Goal: Task Accomplishment & Management: Complete application form

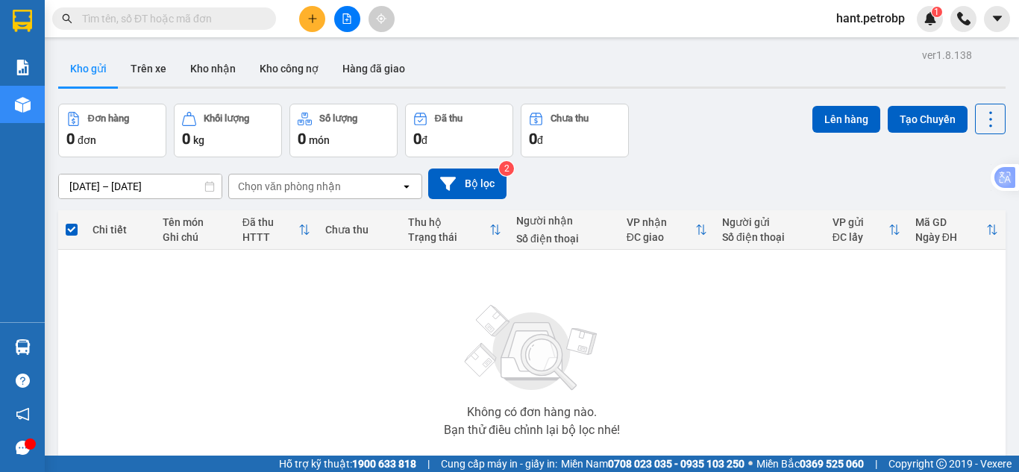
click at [202, 31] on div "Kết quả tìm kiếm ( 0 ) Bộ lọc No Data" at bounding box center [145, 19] width 291 height 26
click at [213, 74] on button "Kho nhận" at bounding box center [212, 69] width 69 height 36
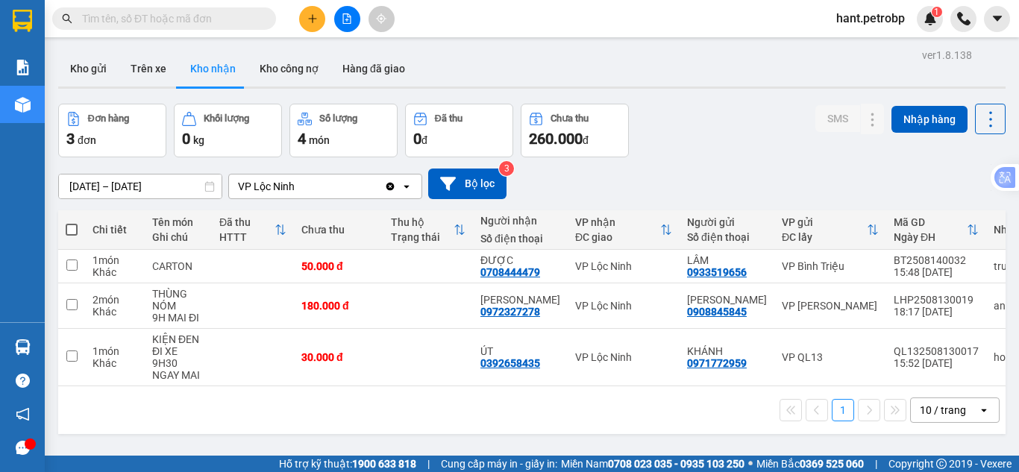
click at [148, 18] on input "text" at bounding box center [170, 18] width 176 height 16
click at [121, 68] on button "Trên xe" at bounding box center [149, 69] width 60 height 36
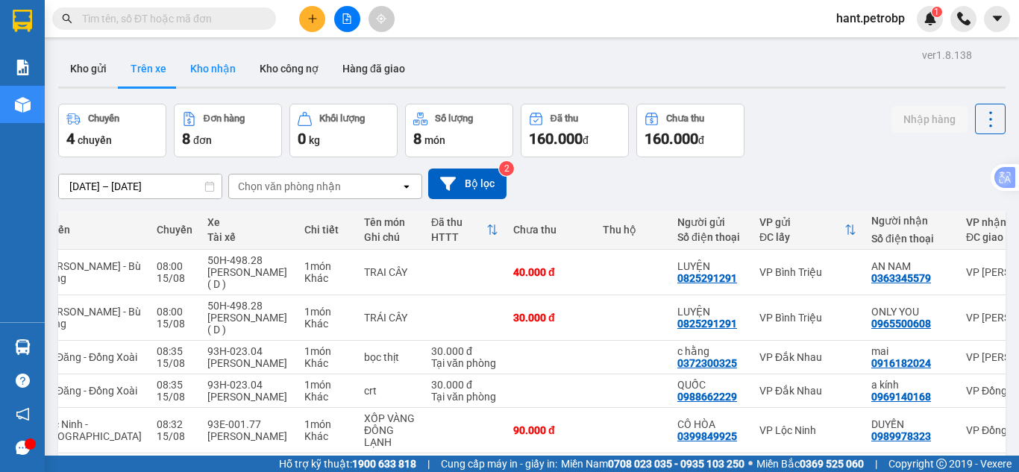
click at [219, 63] on button "Kho nhận" at bounding box center [212, 69] width 69 height 36
type input "[DATE] – [DATE]"
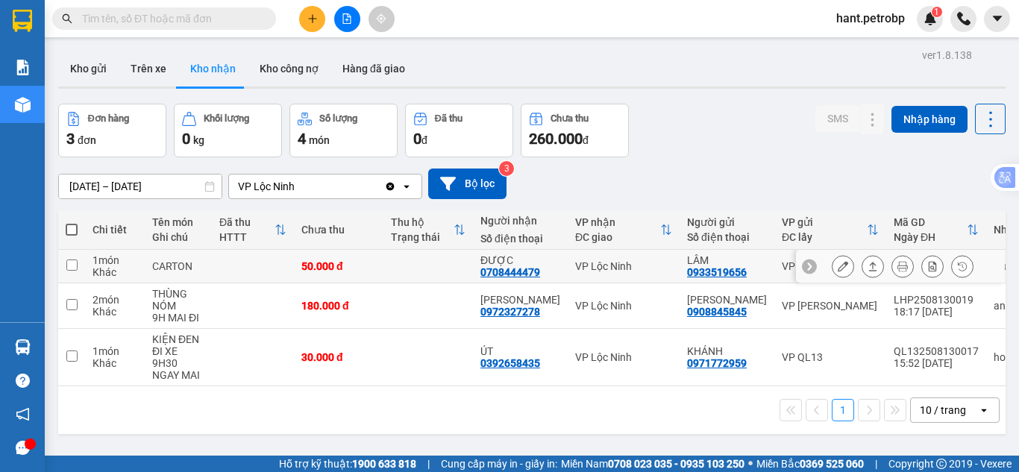
click at [509, 273] on div "0708444479" at bounding box center [510, 272] width 60 height 12
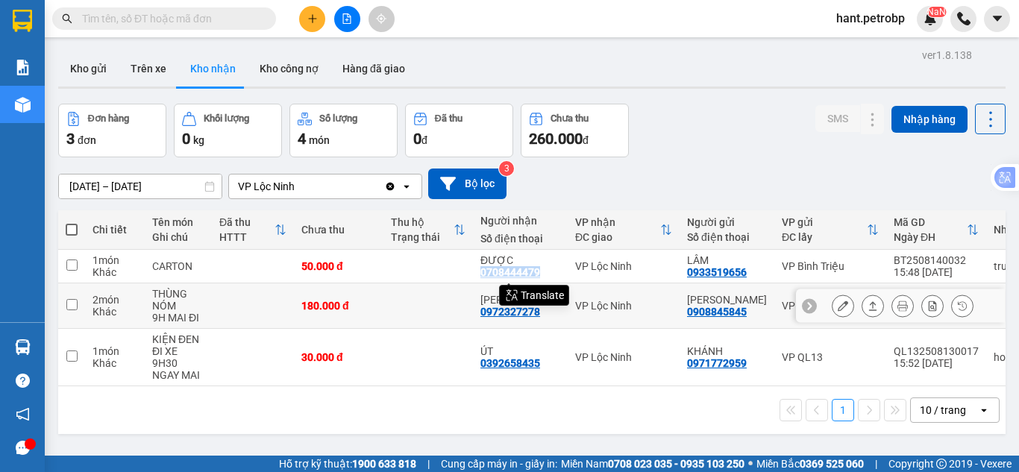
copy div "0708444479"
click at [98, 20] on input "text" at bounding box center [170, 18] width 176 height 16
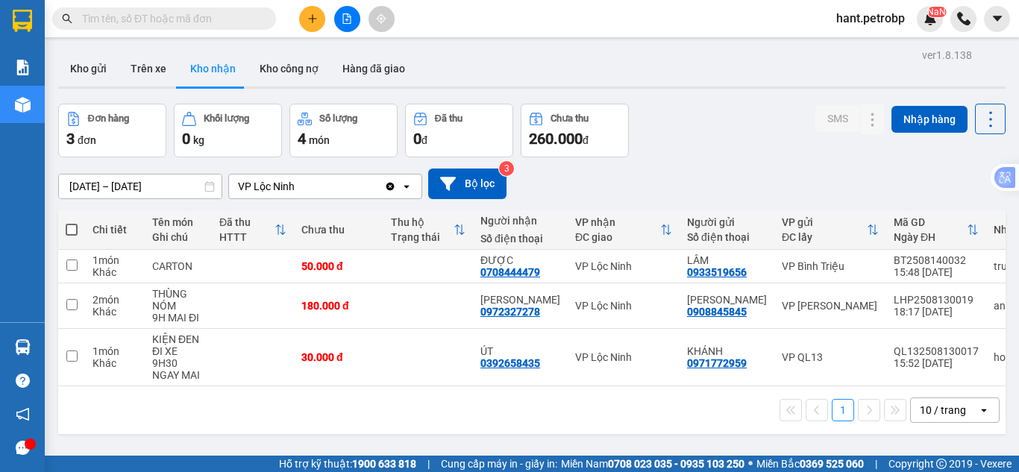
paste input "0708444479"
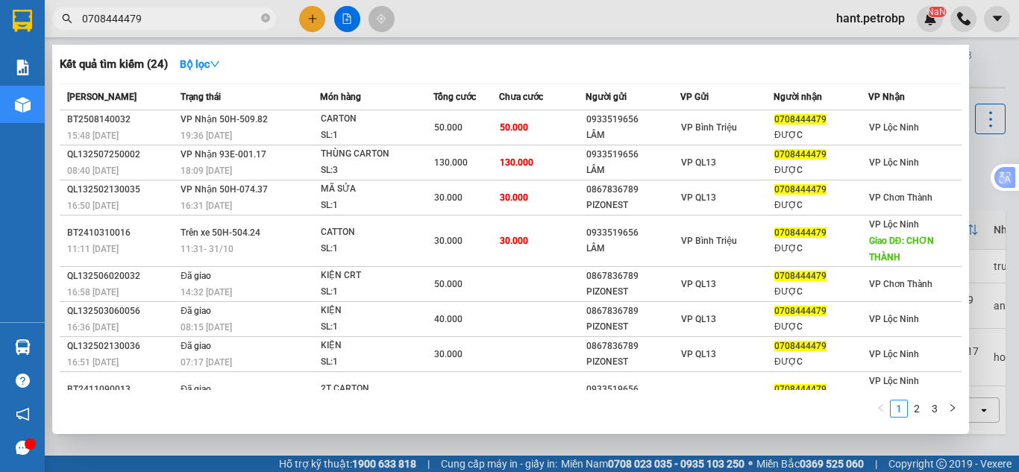
click at [200, 13] on input "0708444479" at bounding box center [170, 18] width 176 height 16
type input "0708444479"
click at [996, 60] on div at bounding box center [509, 236] width 1019 height 472
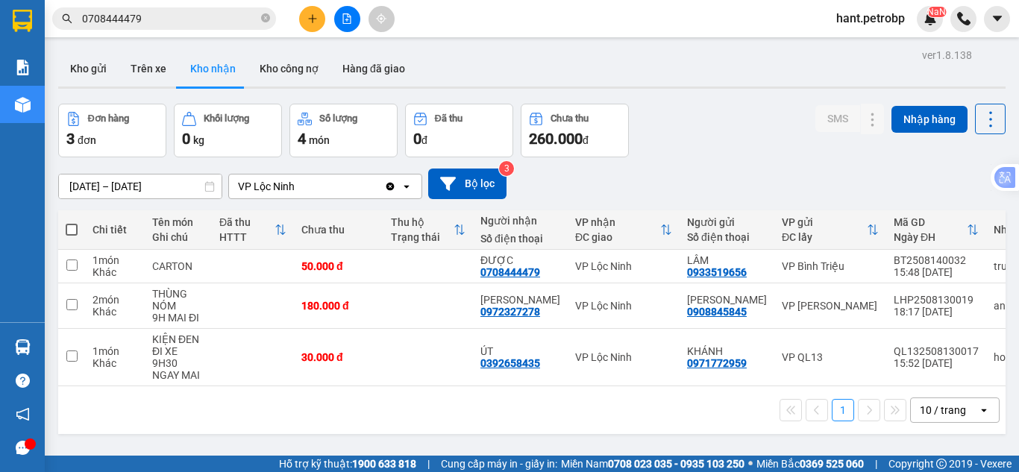
click at [184, 13] on input "0708444479" at bounding box center [170, 18] width 176 height 16
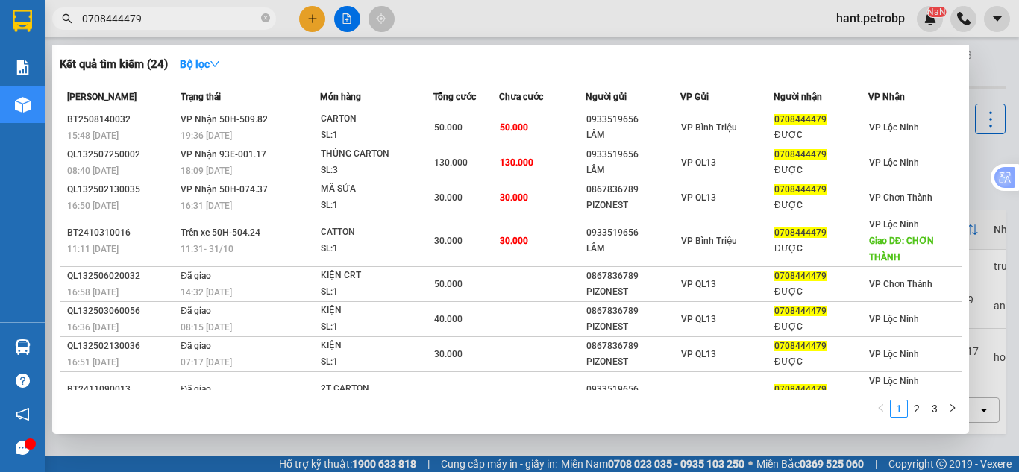
click at [987, 59] on div at bounding box center [509, 236] width 1019 height 472
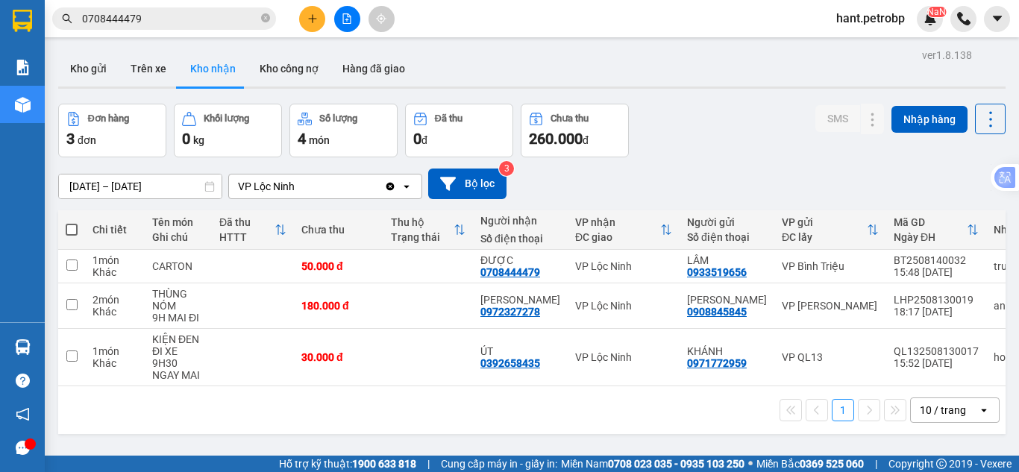
click at [436, 81] on div "Kho gửi Trên xe Kho nhận Kho công nợ Hàng đã giao" at bounding box center [531, 71] width 947 height 40
click at [164, 78] on button "Trên xe" at bounding box center [149, 69] width 60 height 36
type input "[DATE] – [DATE]"
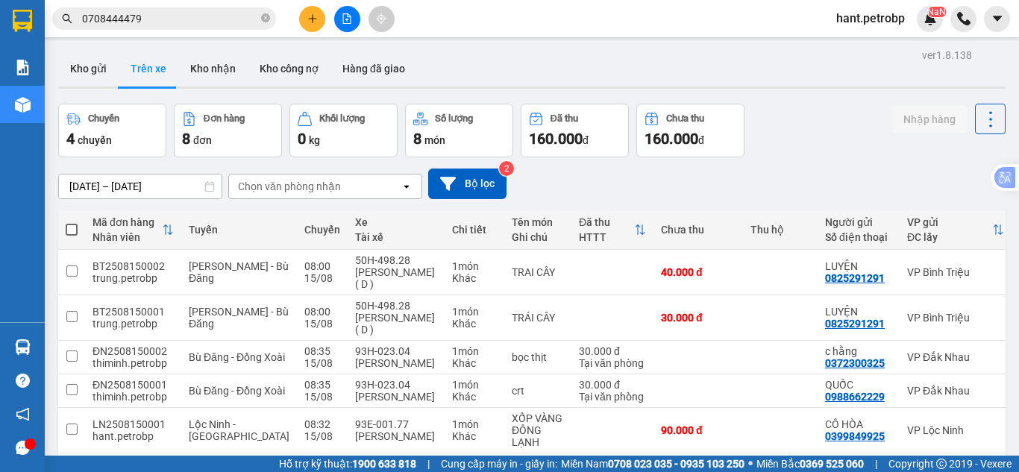
click at [170, 27] on span "0708444479" at bounding box center [164, 18] width 224 height 22
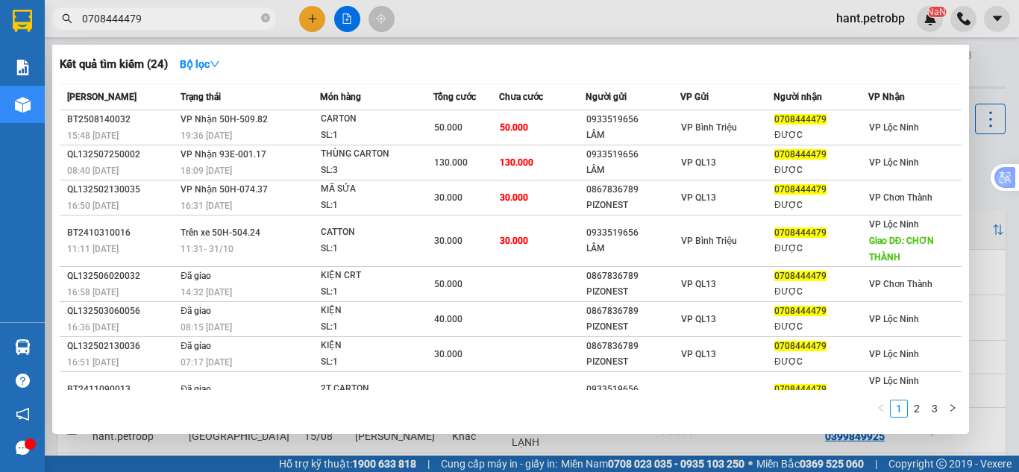
click at [175, 22] on input "0708444479" at bounding box center [170, 18] width 176 height 16
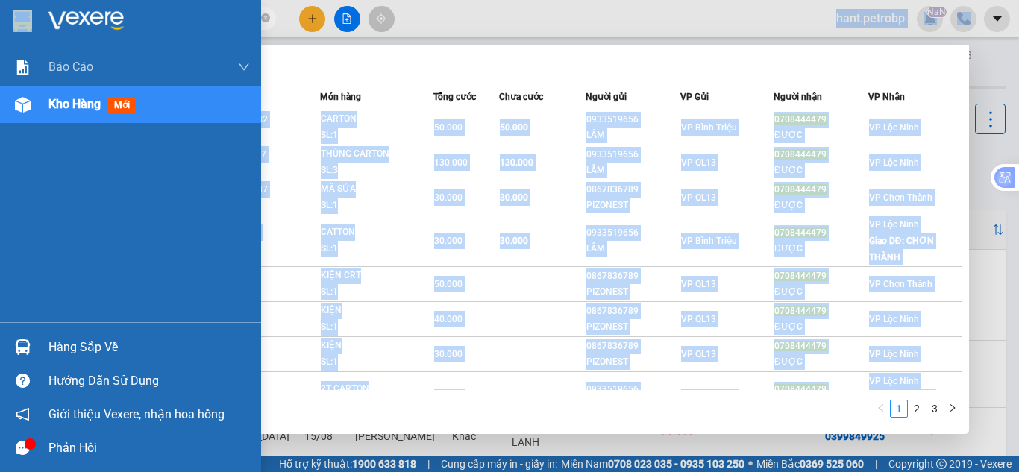
drag, startPoint x: 165, startPoint y: 7, endPoint x: 20, endPoint y: 32, distance: 146.9
click at [20, 32] on section "Kết quả tìm kiếm ( 24 ) Bộ lọc Mã ĐH Trạng thái Món hàng Tổng cước Chưa cước Ng…" at bounding box center [509, 236] width 1019 height 472
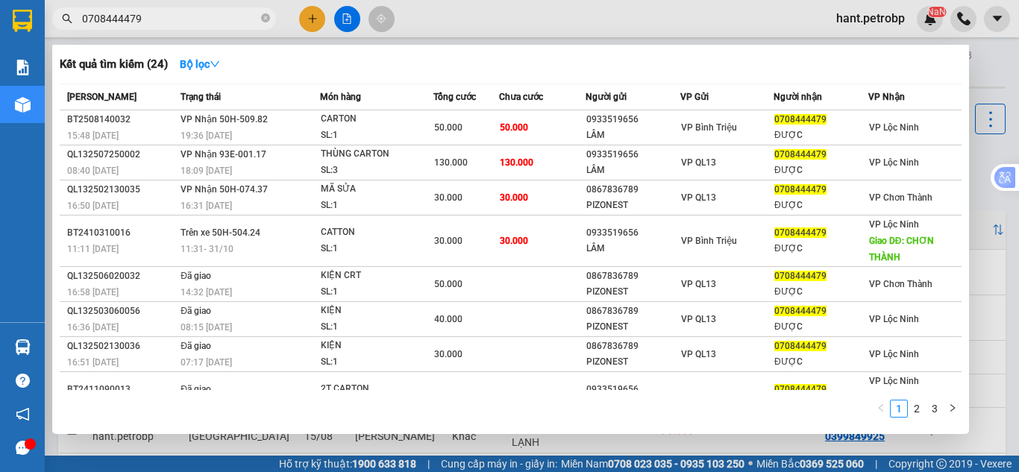
click at [186, 28] on span "0708444479" at bounding box center [164, 18] width 224 height 22
drag, startPoint x: 186, startPoint y: 12, endPoint x: 53, endPoint y: 16, distance: 132.8
click at [53, 16] on span "0708444479" at bounding box center [164, 18] width 224 height 22
click at [983, 70] on div at bounding box center [509, 236] width 1019 height 472
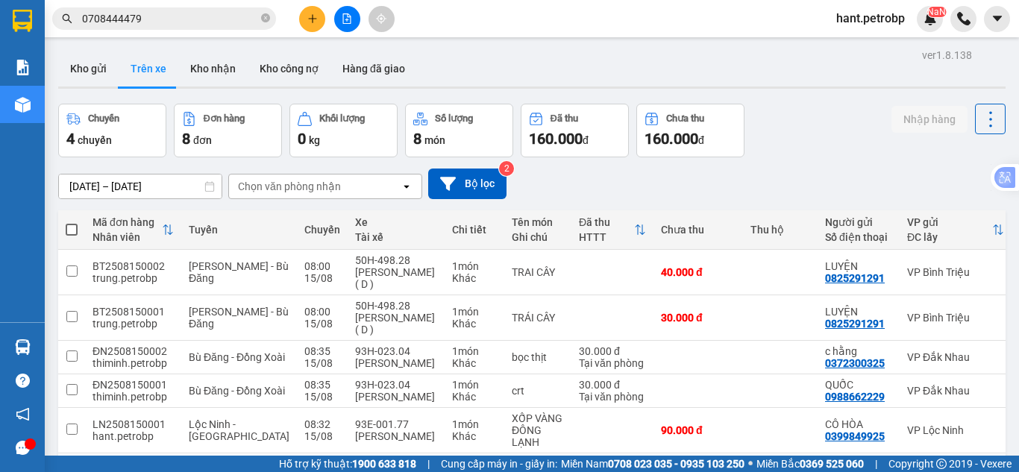
click at [318, 18] on button at bounding box center [312, 19] width 26 height 26
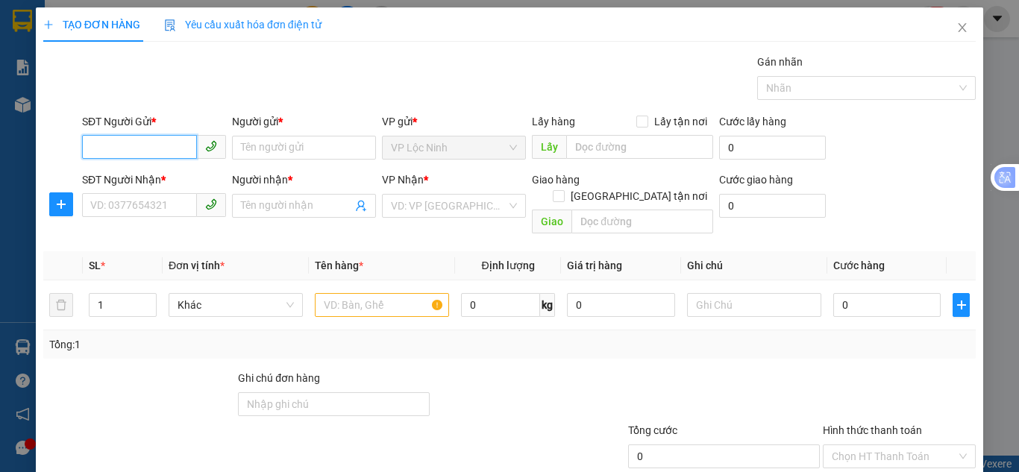
paste input "0708444479"
type input "0708444479"
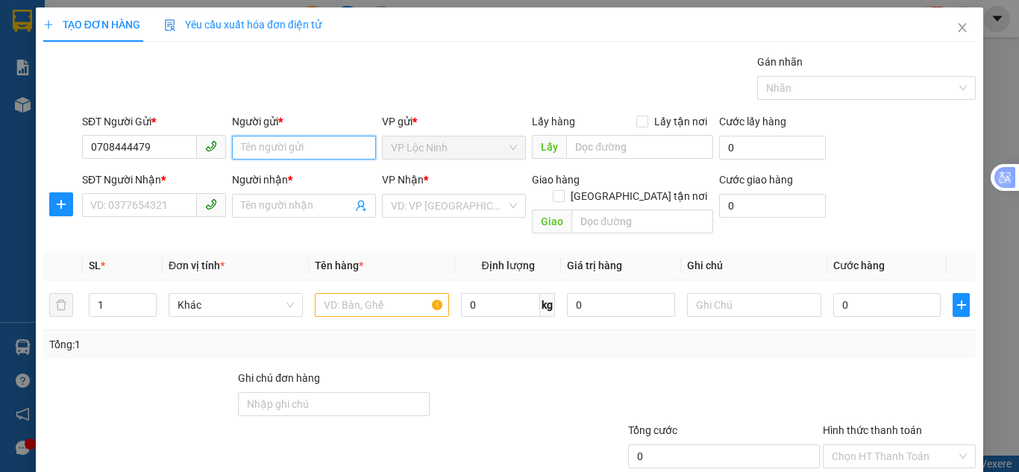
click at [284, 149] on input "Người gửi *" at bounding box center [304, 148] width 144 height 24
type input "D"
type input "ĐƯỢC"
click at [147, 209] on input "SĐT Người Nhận *" at bounding box center [139, 205] width 115 height 24
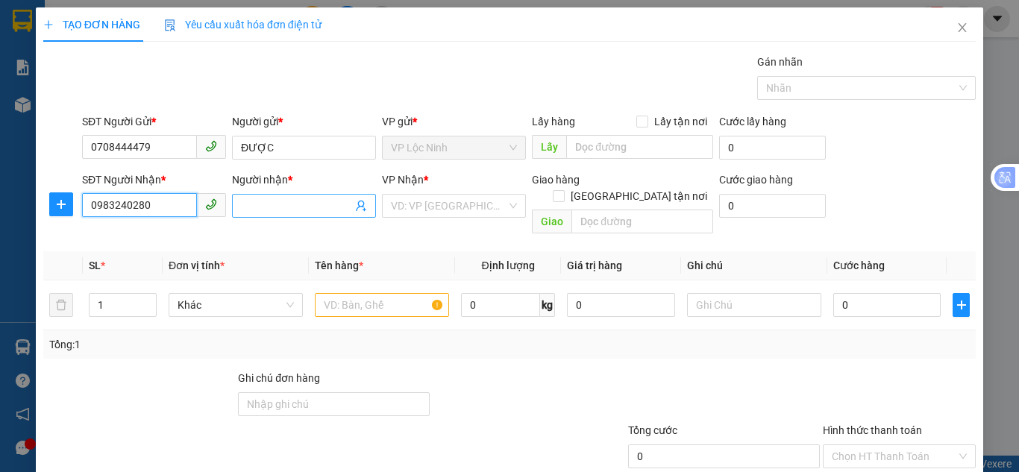
type input "0983240280"
click at [259, 204] on input "Người nhận *" at bounding box center [296, 206] width 111 height 16
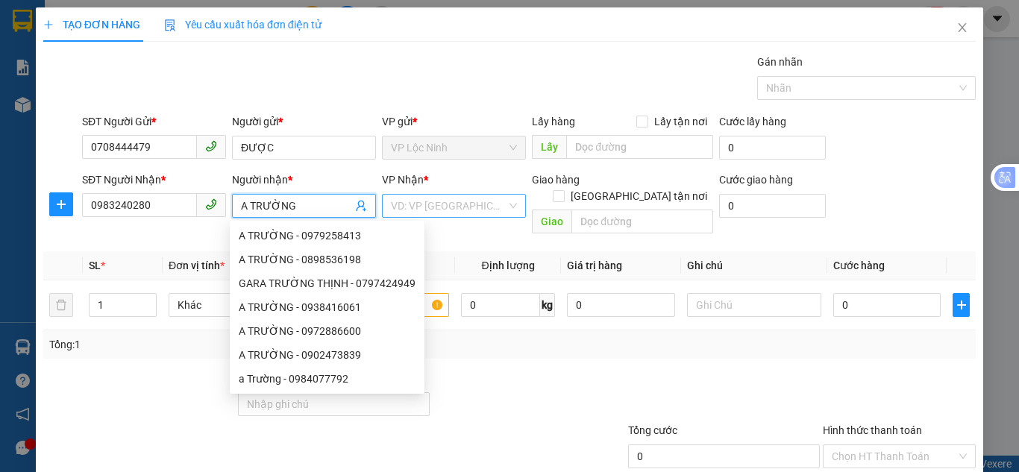
type input "A TRƯỜNG"
click at [459, 205] on input "search" at bounding box center [449, 206] width 116 height 22
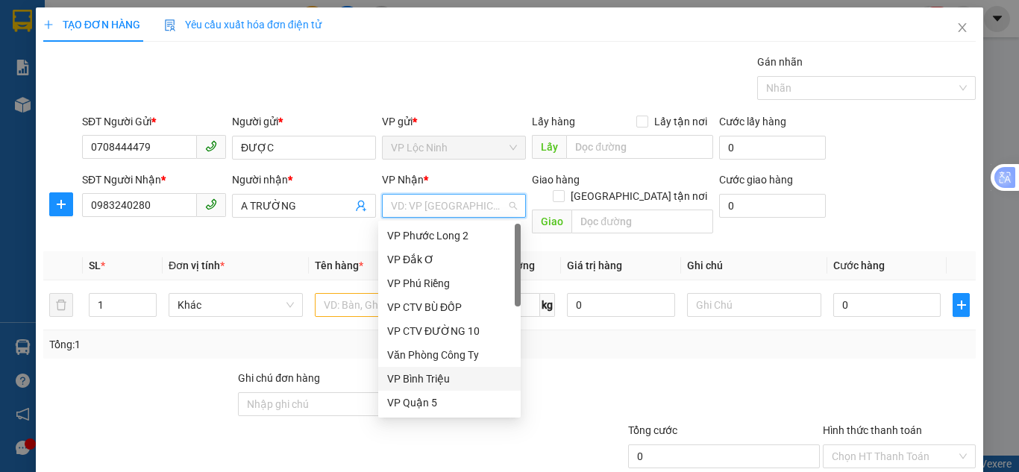
click at [426, 380] on div "VP Bình Triệu" at bounding box center [449, 379] width 125 height 16
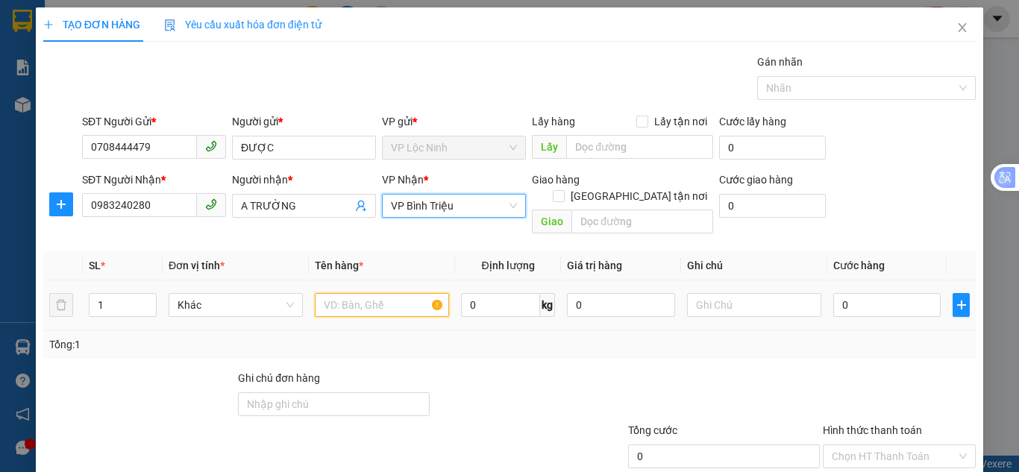
click at [358, 293] on input "text" at bounding box center [382, 305] width 134 height 24
click at [865, 293] on input "0" at bounding box center [886, 305] width 107 height 24
type input "4"
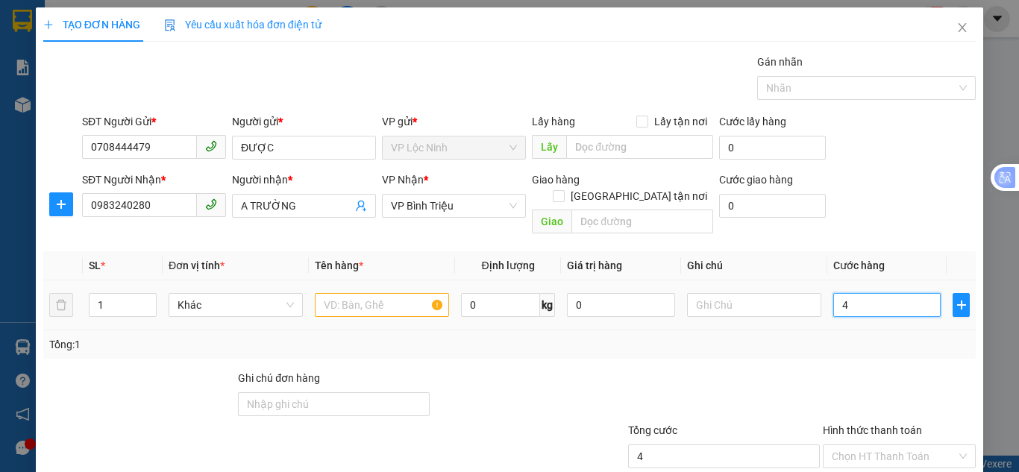
type input "40"
type input "40.000"
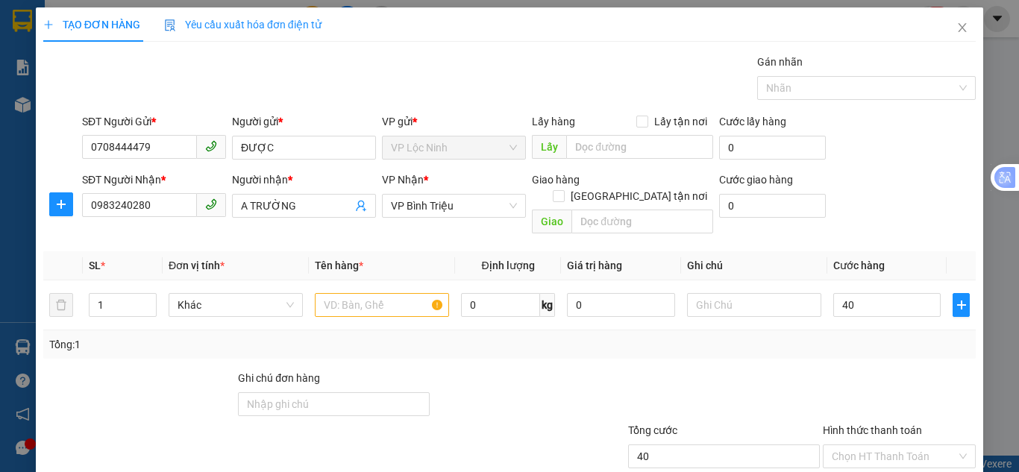
type input "40.000"
drag, startPoint x: 892, startPoint y: 180, endPoint x: 700, endPoint y: 201, distance: 192.8
click at [893, 180] on div "SĐT Người Nhận * 0983240280 Người nhận * A TRƯỜNG VP Nhận * VP Bình [PERSON_NAM…" at bounding box center [528, 206] width 899 height 69
click at [348, 293] on input "text" at bounding box center [382, 305] width 134 height 24
type input "CRT"
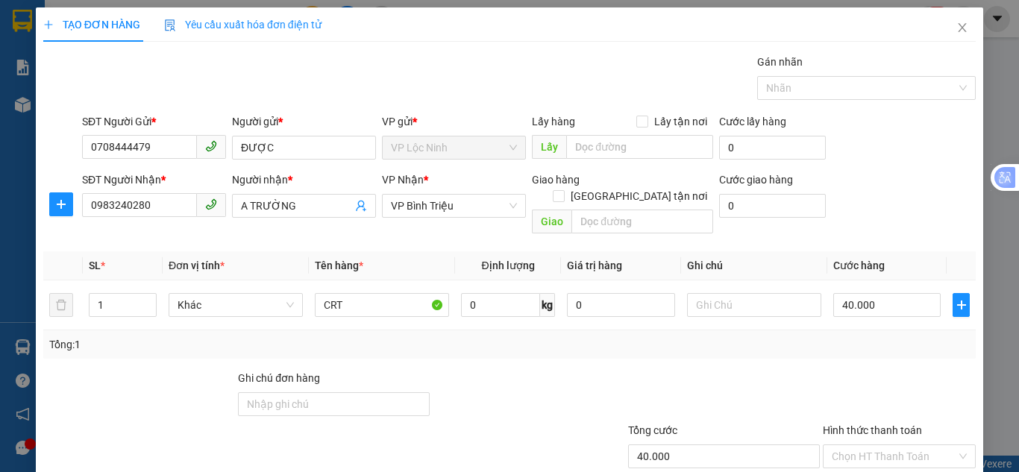
click at [881, 189] on div "SĐT Người Nhận * 0983240280 Người nhận * A TRƯỜNG VP Nhận * VP Bình [PERSON_NAM…" at bounding box center [528, 206] width 899 height 69
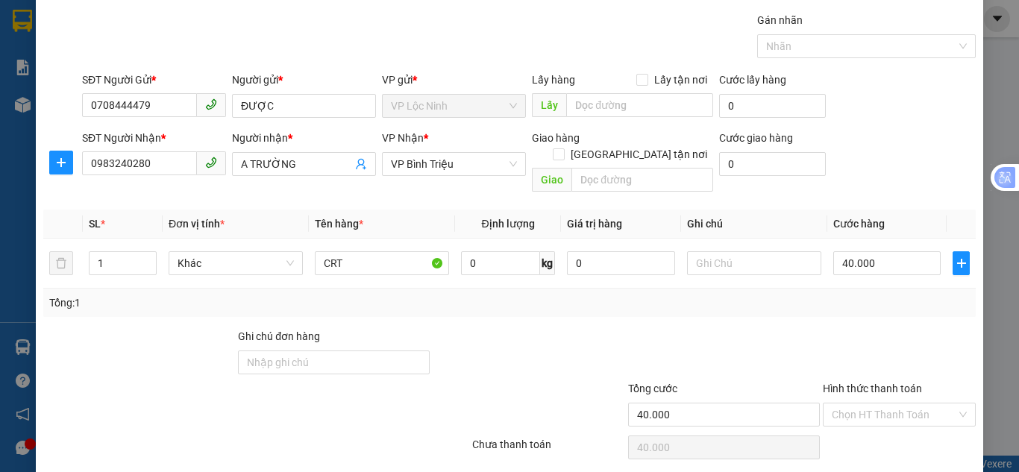
scroll to position [80, 0]
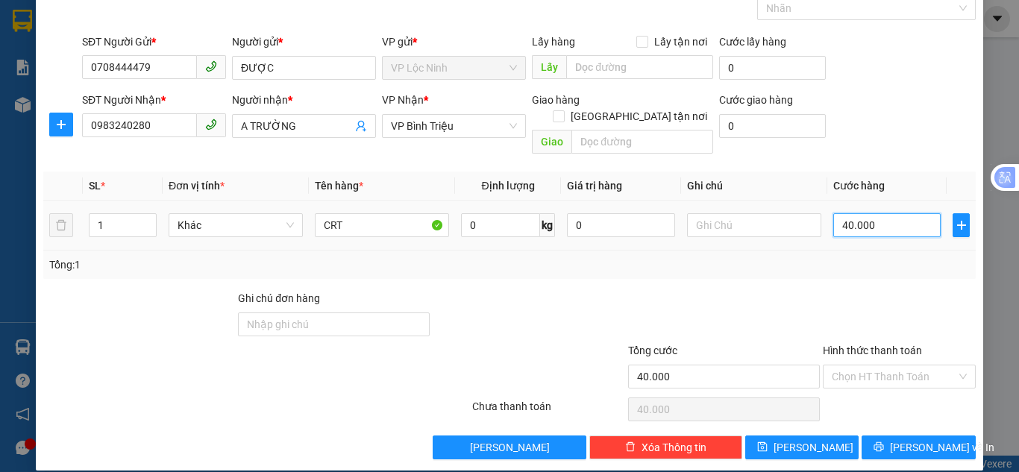
click at [893, 217] on input "40.000" at bounding box center [886, 225] width 107 height 24
type input "5"
type input "50"
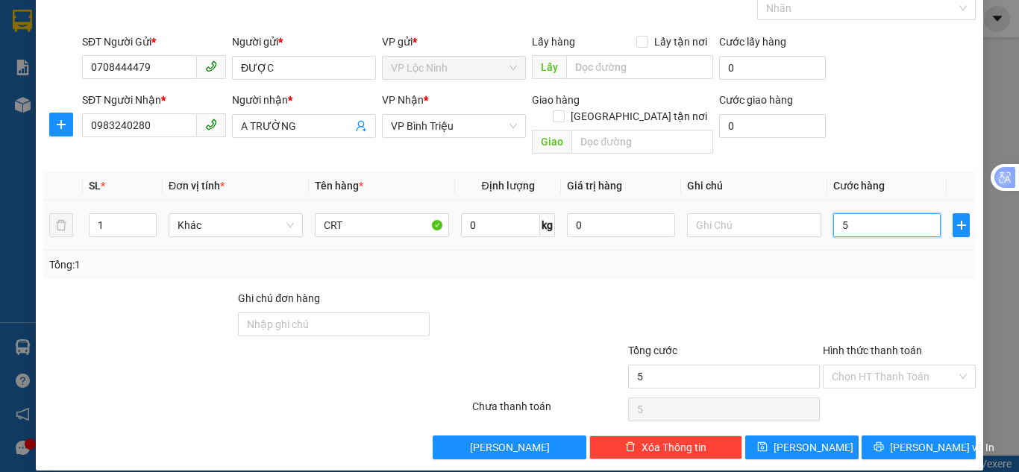
type input "50"
type input "50.000"
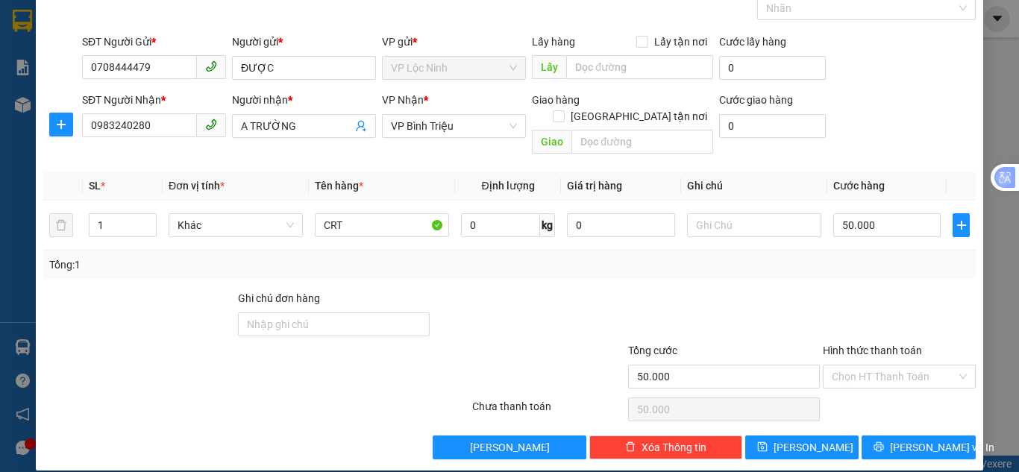
click at [912, 142] on div "SĐT Người Nhận * 0983240280 Người nhận * A TRƯỜNG VP Nhận * VP Bình [PERSON_NAM…" at bounding box center [528, 126] width 899 height 69
click at [893, 436] on button "[PERSON_NAME] và In" at bounding box center [918, 448] width 114 height 24
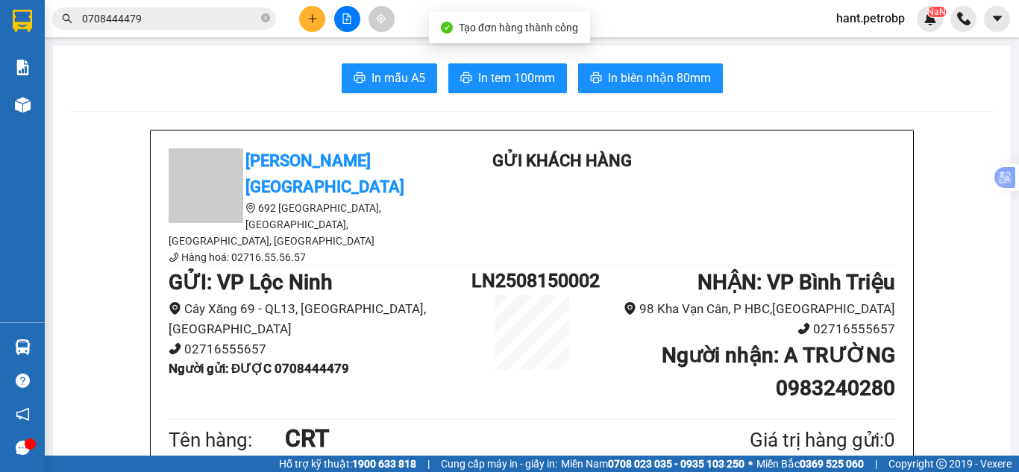
click at [504, 70] on span "In tem 100mm" at bounding box center [516, 78] width 77 height 19
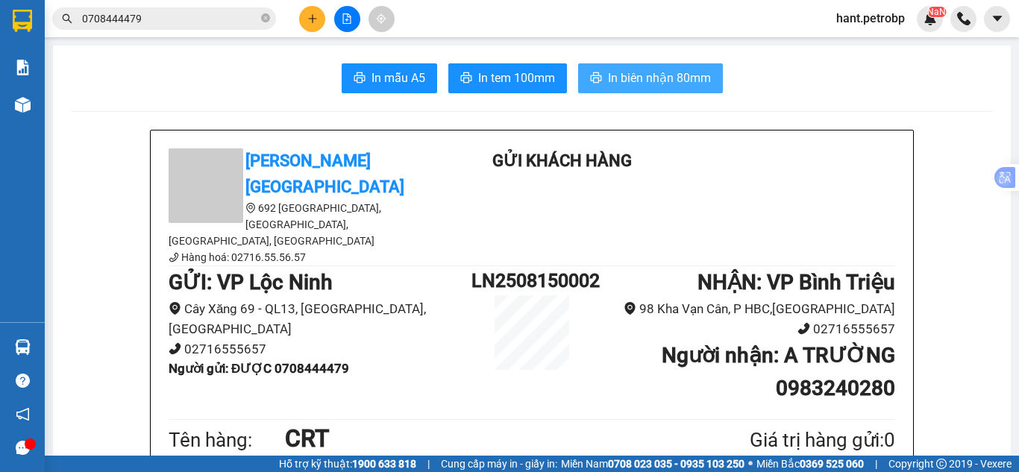
drag, startPoint x: 636, startPoint y: 87, endPoint x: 641, endPoint y: 81, distance: 8.1
click at [637, 86] on span "In biên nhận 80mm" at bounding box center [659, 78] width 103 height 19
click at [646, 73] on span "In biên nhận 80mm" at bounding box center [659, 78] width 103 height 19
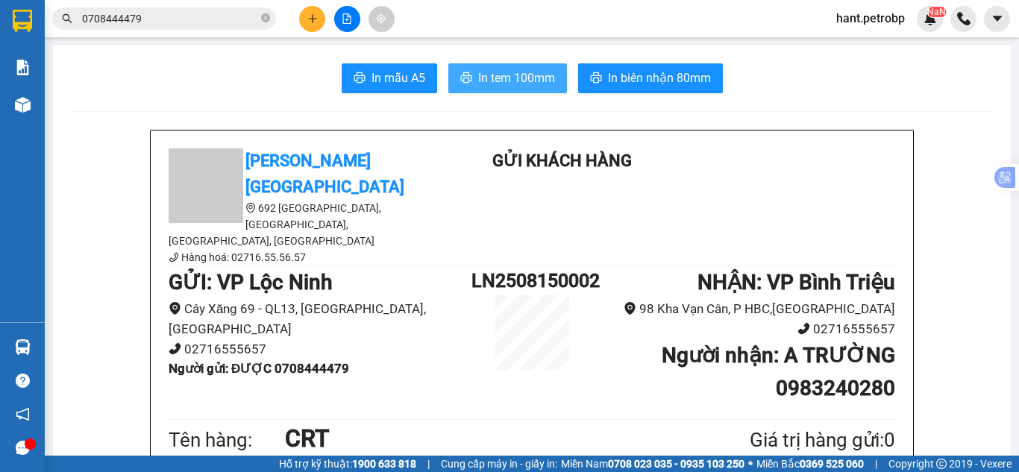
click at [533, 83] on span "In tem 100mm" at bounding box center [516, 78] width 77 height 19
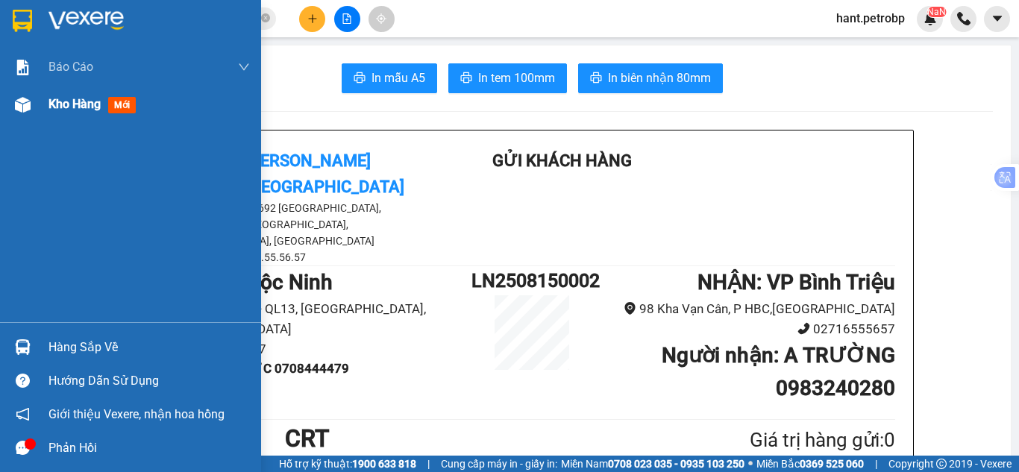
click at [38, 102] on div "Kho hàng mới" at bounding box center [130, 104] width 261 height 37
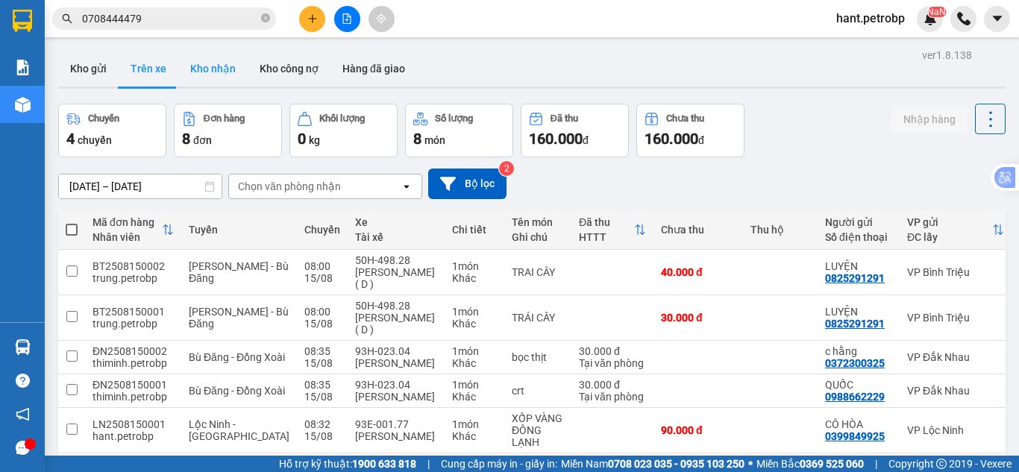
click at [221, 72] on button "Kho nhận" at bounding box center [212, 69] width 69 height 36
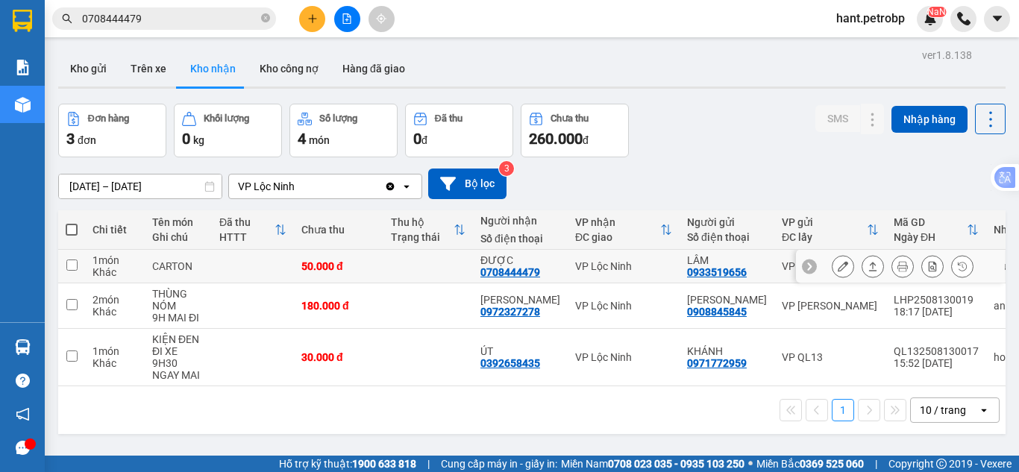
click at [838, 268] on icon at bounding box center [843, 266] width 10 height 10
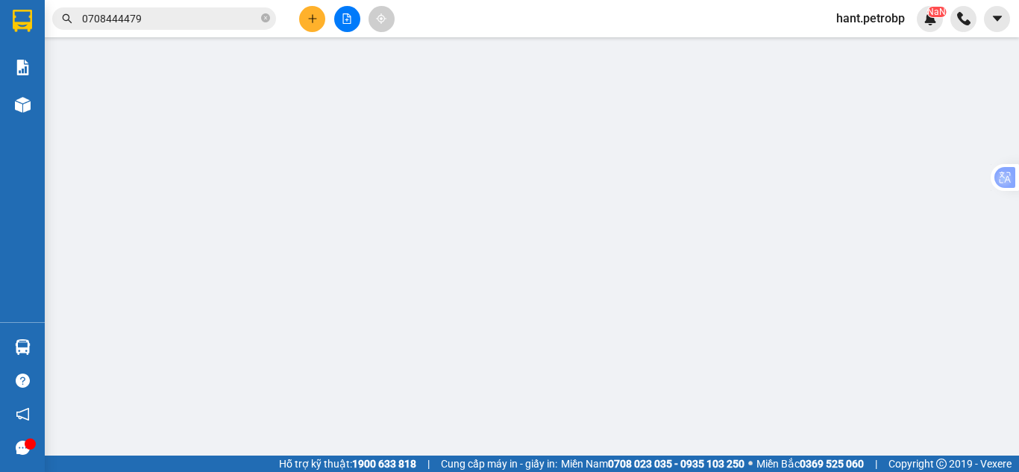
type input "0933519656"
type input "LÂM"
type input "0708444479"
type input "ĐƯỢC"
type input "50.000"
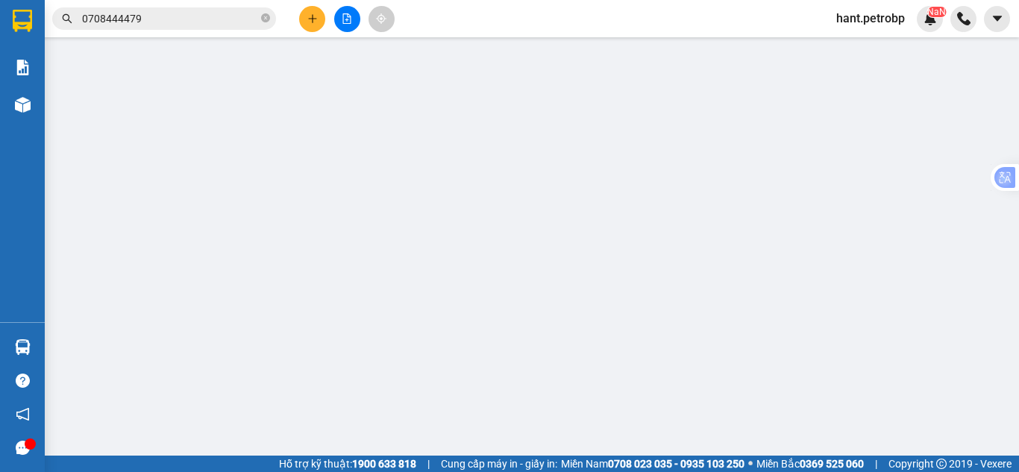
type input "50.000"
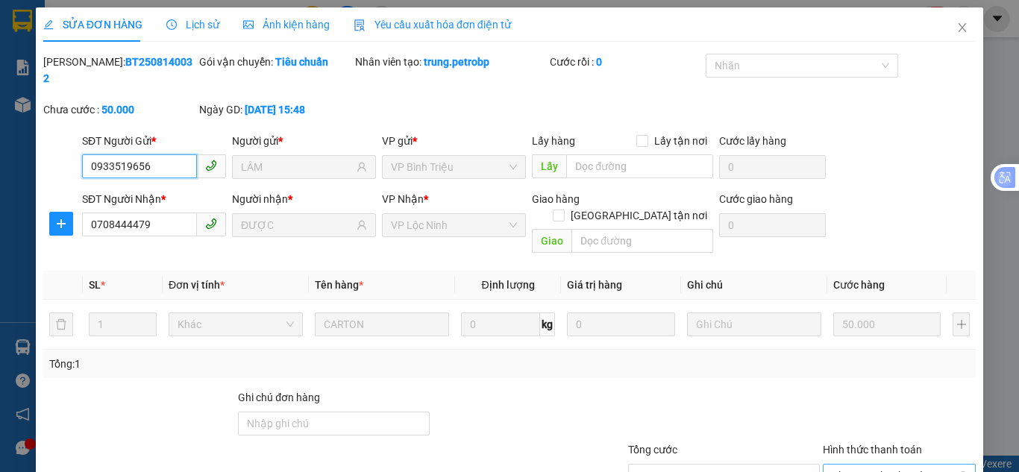
click at [866, 465] on span "Chọn HT Thanh Toán" at bounding box center [899, 476] width 135 height 22
drag, startPoint x: 858, startPoint y: 391, endPoint x: 700, endPoint y: 421, distance: 160.2
click at [856, 465] on div "Tại văn phòng" at bounding box center [889, 473] width 133 height 16
drag, startPoint x: 954, startPoint y: 28, endPoint x: 889, endPoint y: 0, distance: 70.8
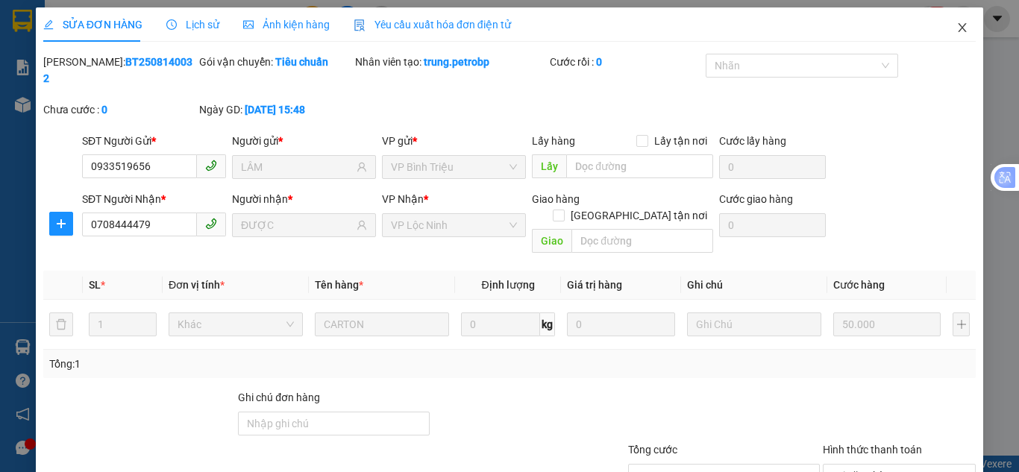
click at [956, 27] on icon "close" at bounding box center [962, 28] width 12 height 12
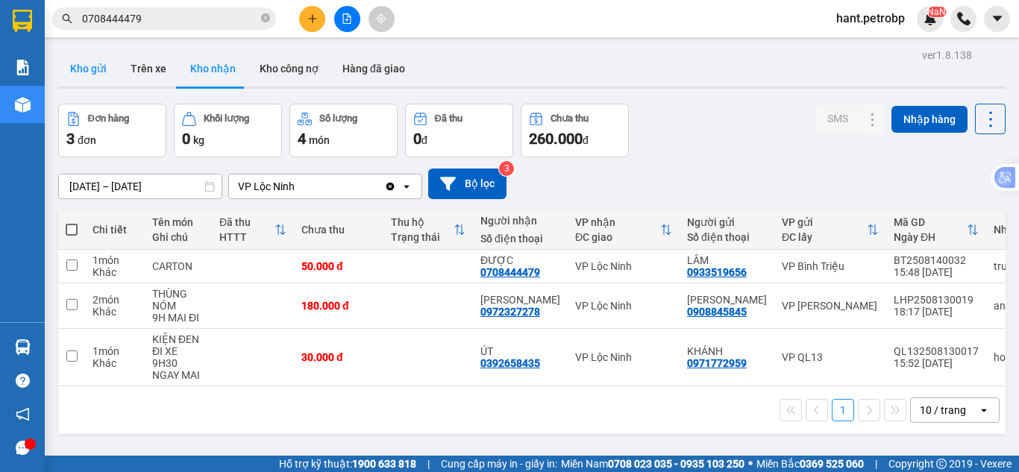
click at [78, 76] on button "Kho gửi" at bounding box center [88, 69] width 60 height 36
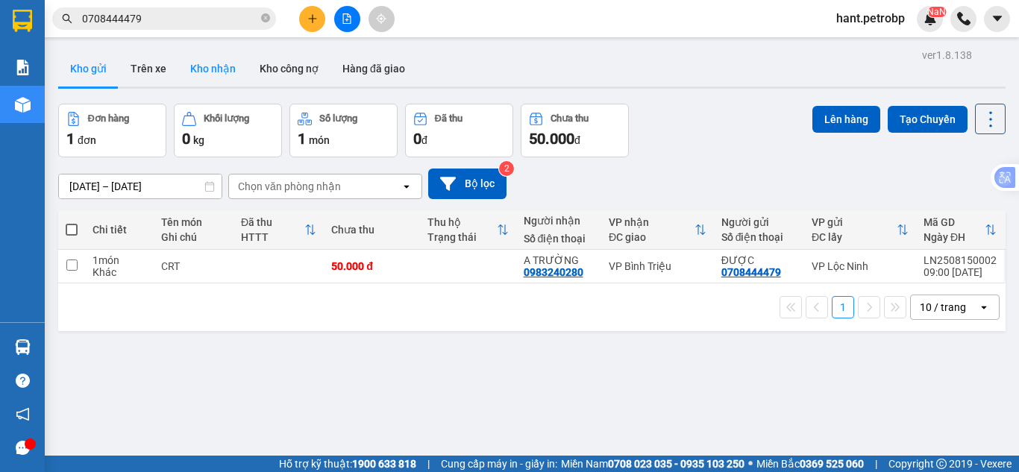
click at [201, 78] on button "Kho nhận" at bounding box center [212, 69] width 69 height 36
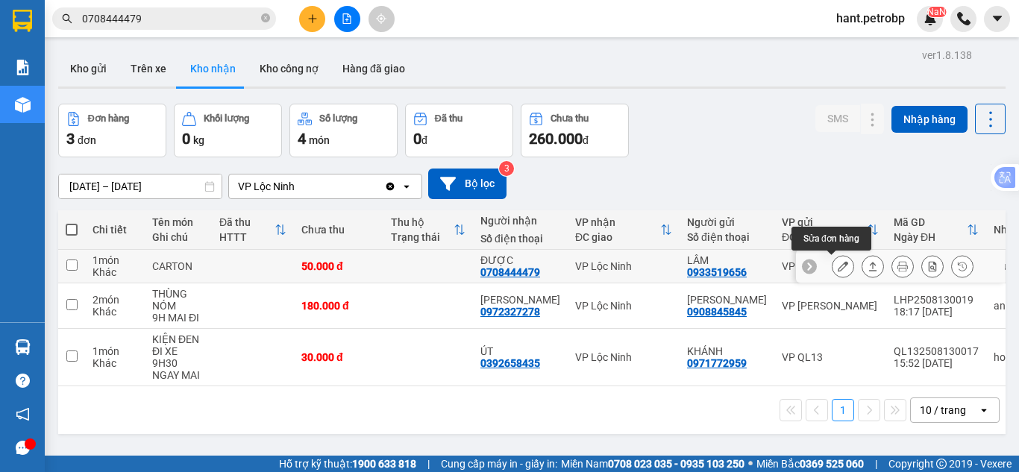
click at [838, 264] on icon at bounding box center [843, 266] width 10 height 10
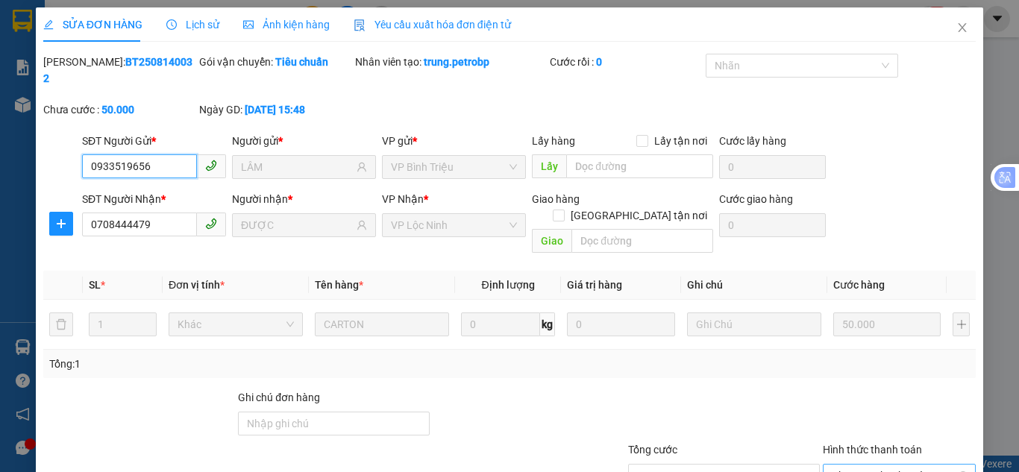
click at [860, 465] on span "Chọn HT Thanh Toán" at bounding box center [899, 476] width 135 height 22
drag, startPoint x: 853, startPoint y: 375, endPoint x: 832, endPoint y: 387, distance: 24.1
click at [847, 465] on div "Tại văn phòng" at bounding box center [889, 473] width 133 height 16
type input "0"
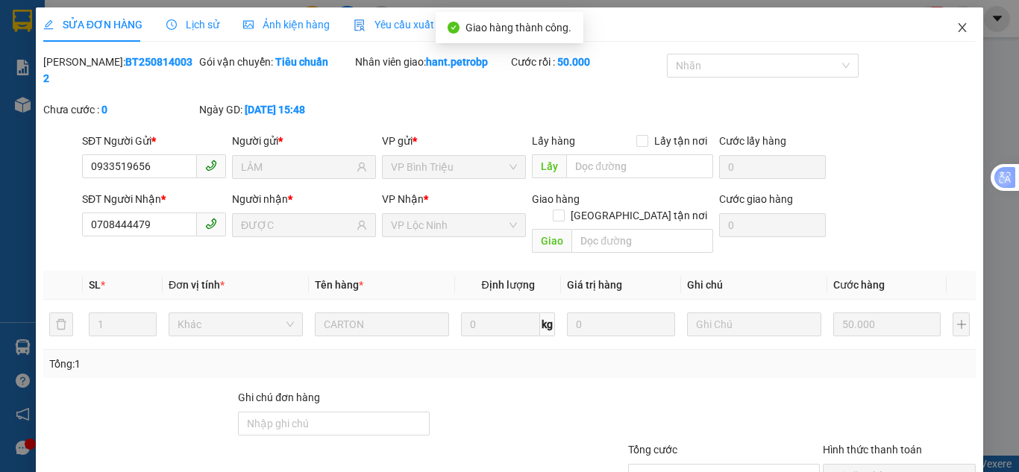
click at [956, 32] on icon "close" at bounding box center [962, 28] width 12 height 12
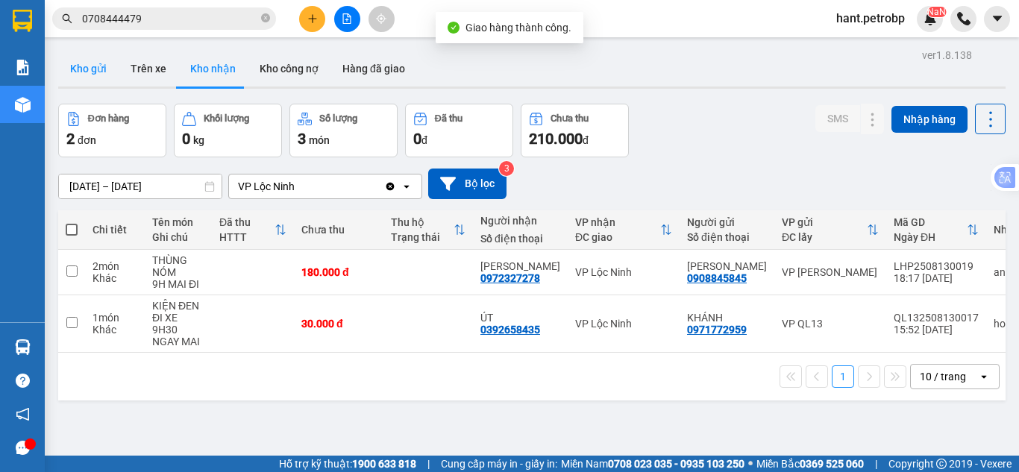
click at [98, 66] on button "Kho gửi" at bounding box center [88, 69] width 60 height 36
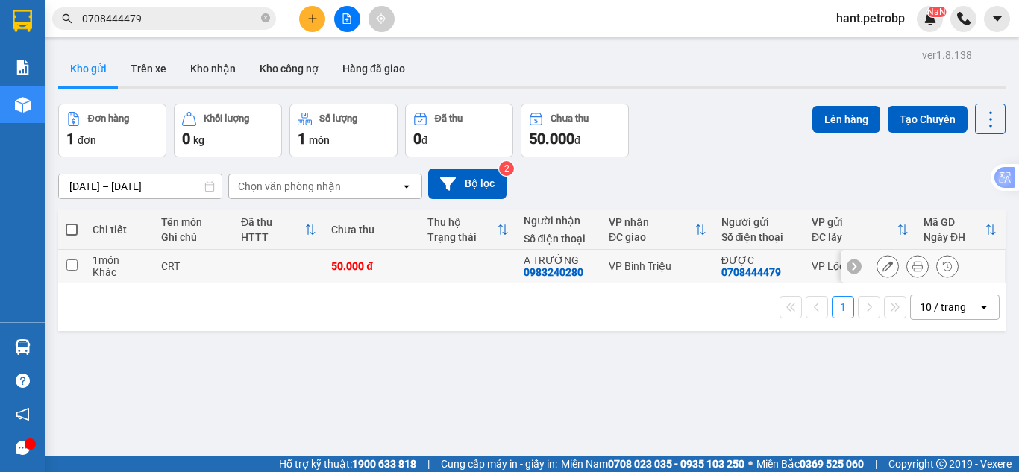
click at [67, 267] on input "checkbox" at bounding box center [71, 265] width 11 height 11
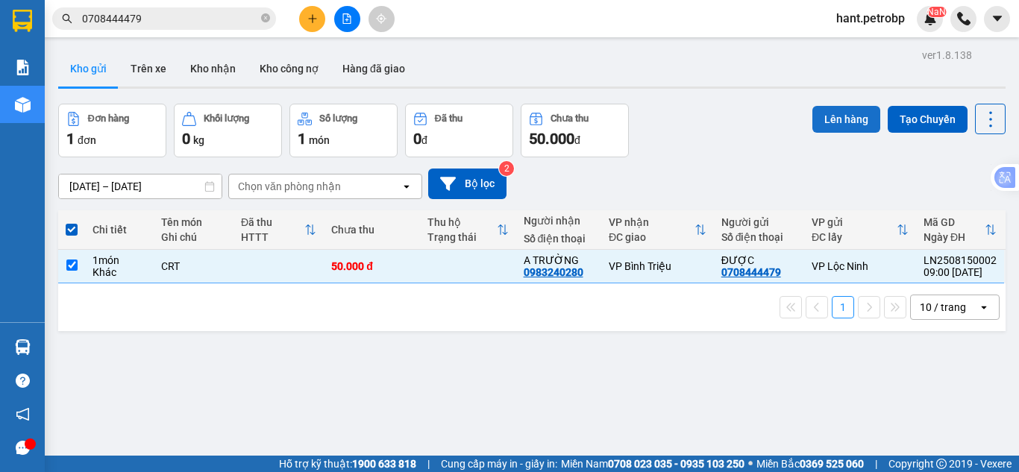
click at [830, 116] on button "Lên hàng" at bounding box center [846, 119] width 68 height 27
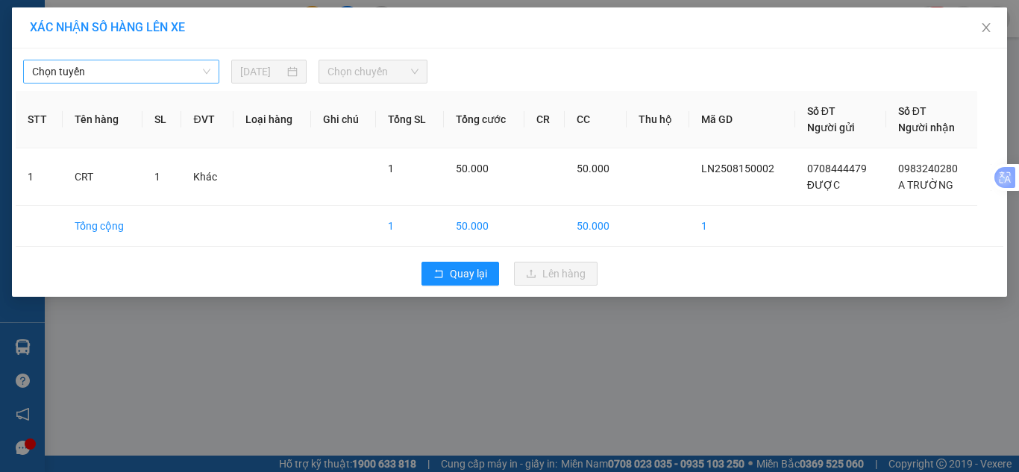
click at [122, 70] on span "Chọn tuyến" at bounding box center [121, 71] width 178 height 22
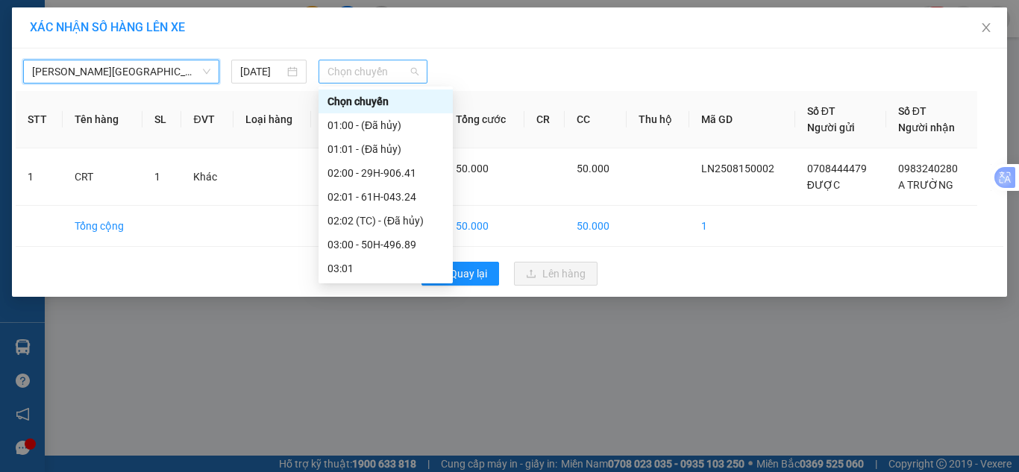
click at [358, 72] on span "Chọn chuyến" at bounding box center [373, 71] width 92 height 22
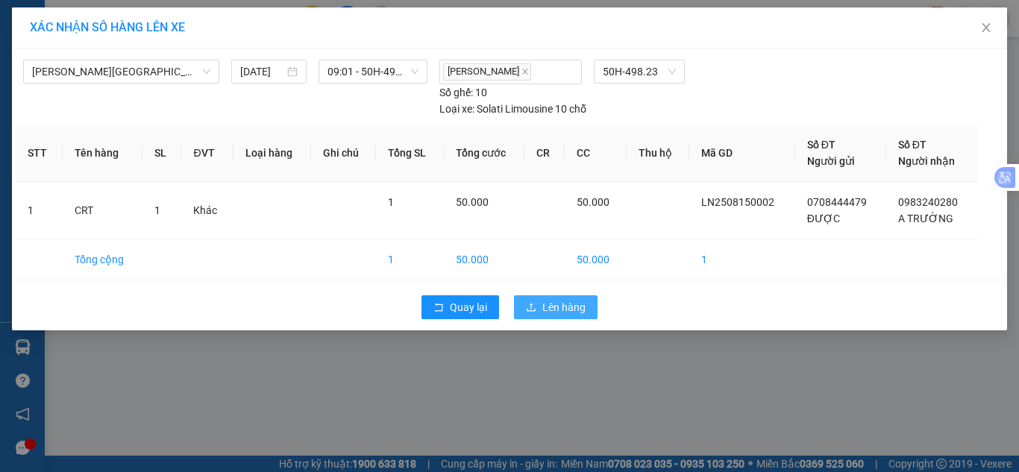
drag, startPoint x: 557, startPoint y: 308, endPoint x: 301, endPoint y: 143, distance: 304.3
click at [556, 306] on span "Lên hàng" at bounding box center [563, 307] width 43 height 16
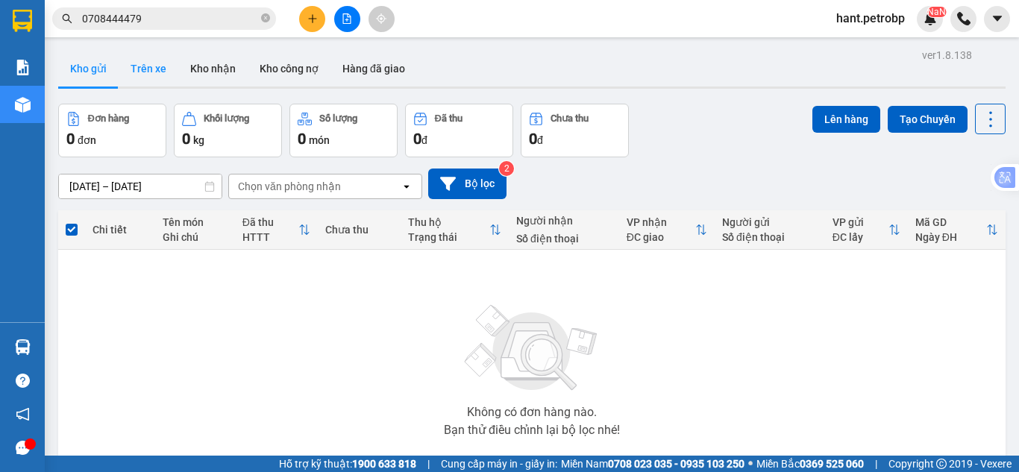
click at [138, 72] on button "Trên xe" at bounding box center [149, 69] width 60 height 36
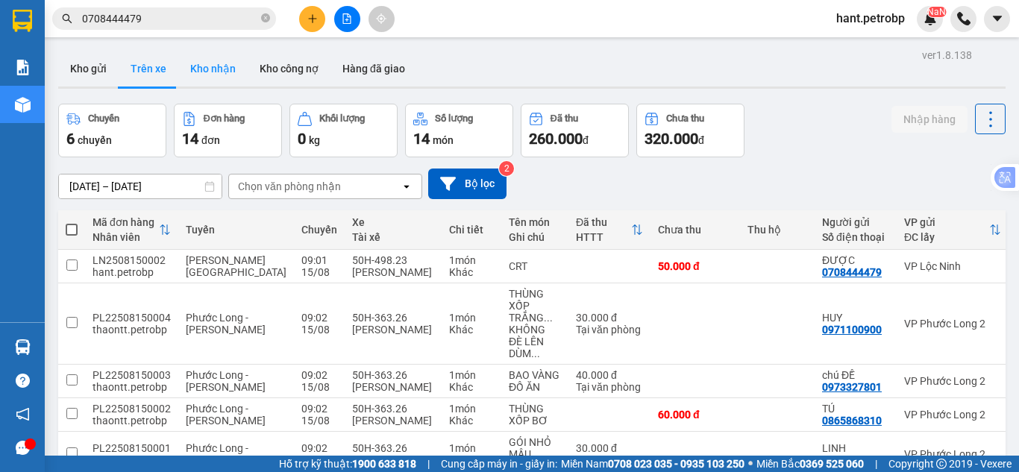
click at [236, 69] on button "Kho nhận" at bounding box center [212, 69] width 69 height 36
type input "[DATE] – [DATE]"
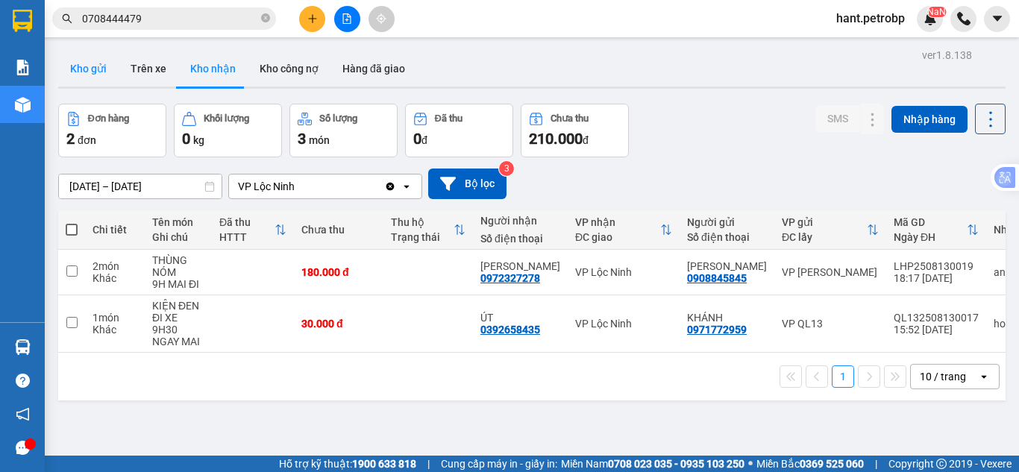
click at [99, 66] on button "Kho gửi" at bounding box center [88, 69] width 60 height 36
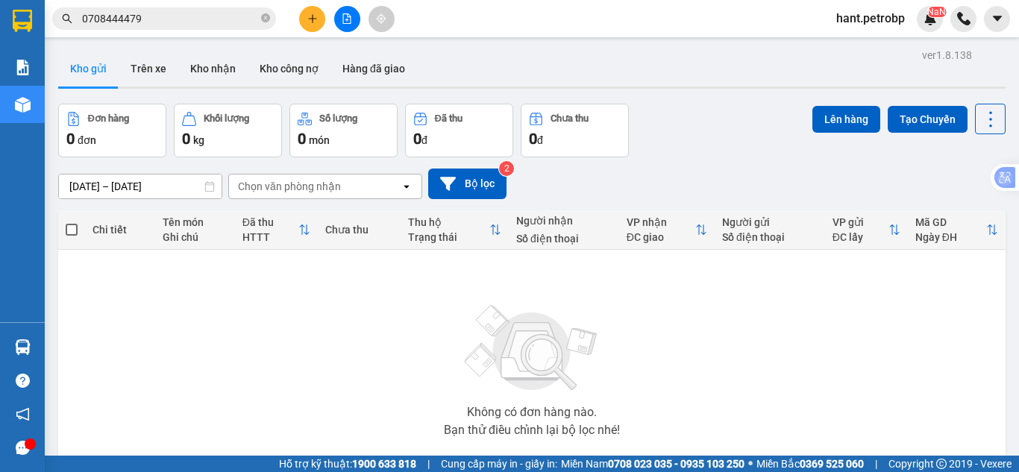
click at [205, 8] on span "0708444479" at bounding box center [164, 18] width 224 height 22
